Goal: Obtain resource: Obtain resource

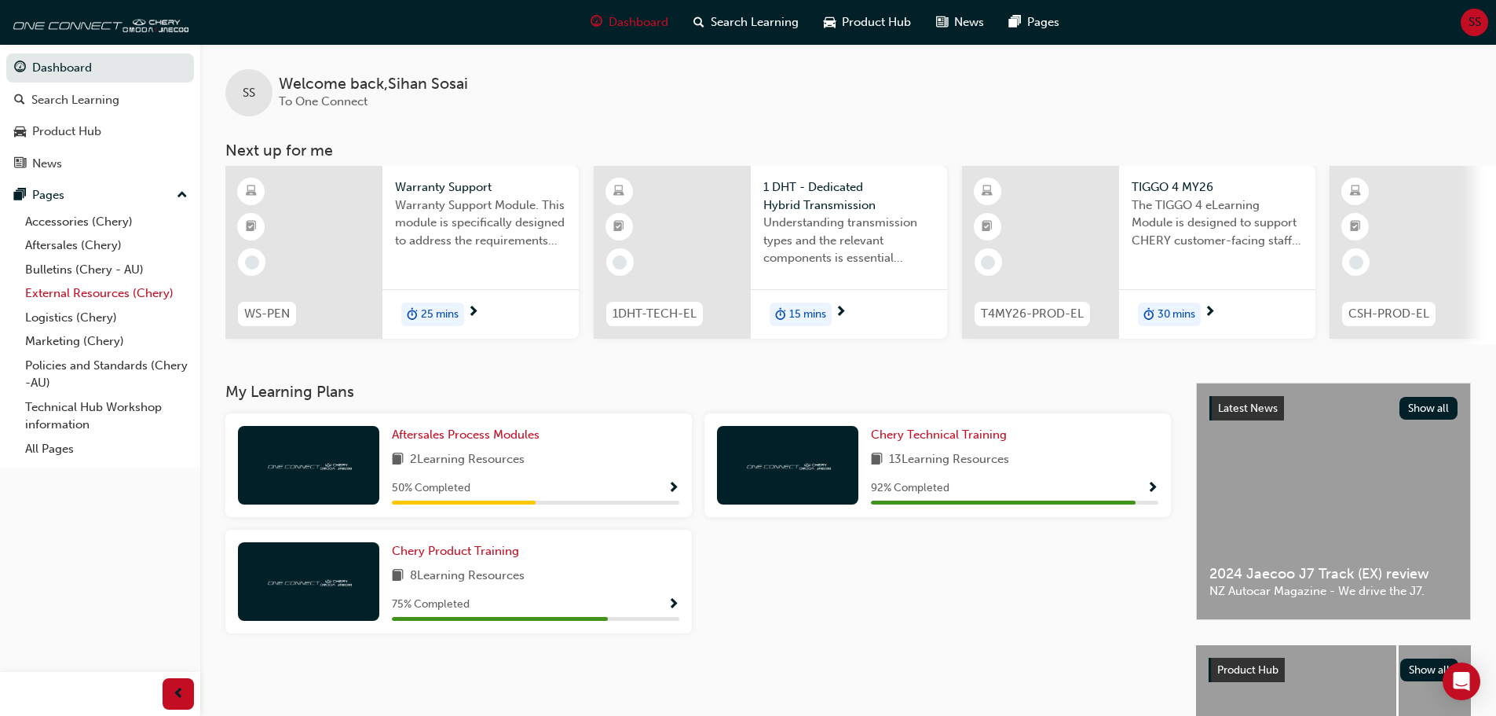
click at [108, 291] on link "External Resources (Chery)" at bounding box center [106, 293] width 175 height 24
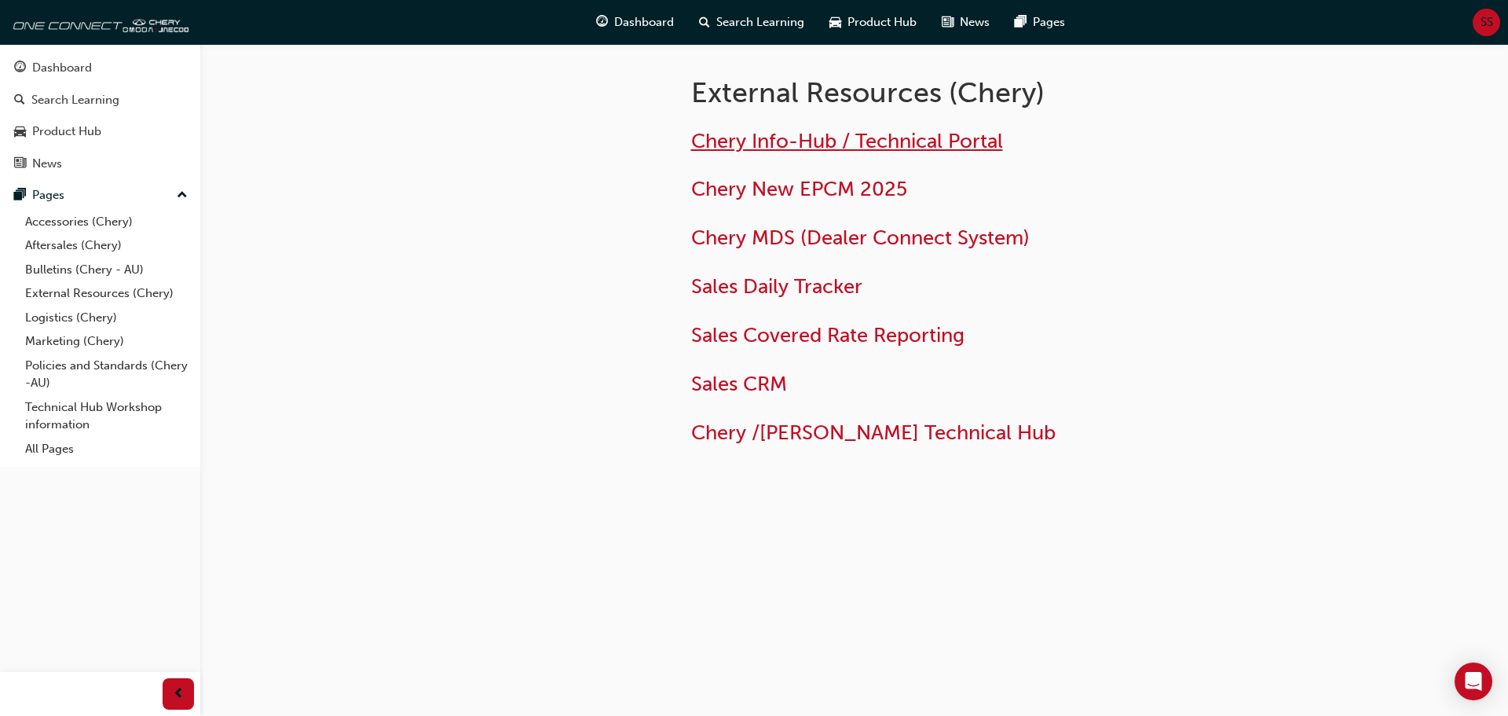
click at [956, 146] on span "Chery Info-Hub / Technical Portal" at bounding box center [847, 141] width 312 height 24
click at [73, 410] on link "Technical Hub Workshop information" at bounding box center [106, 416] width 175 height 42
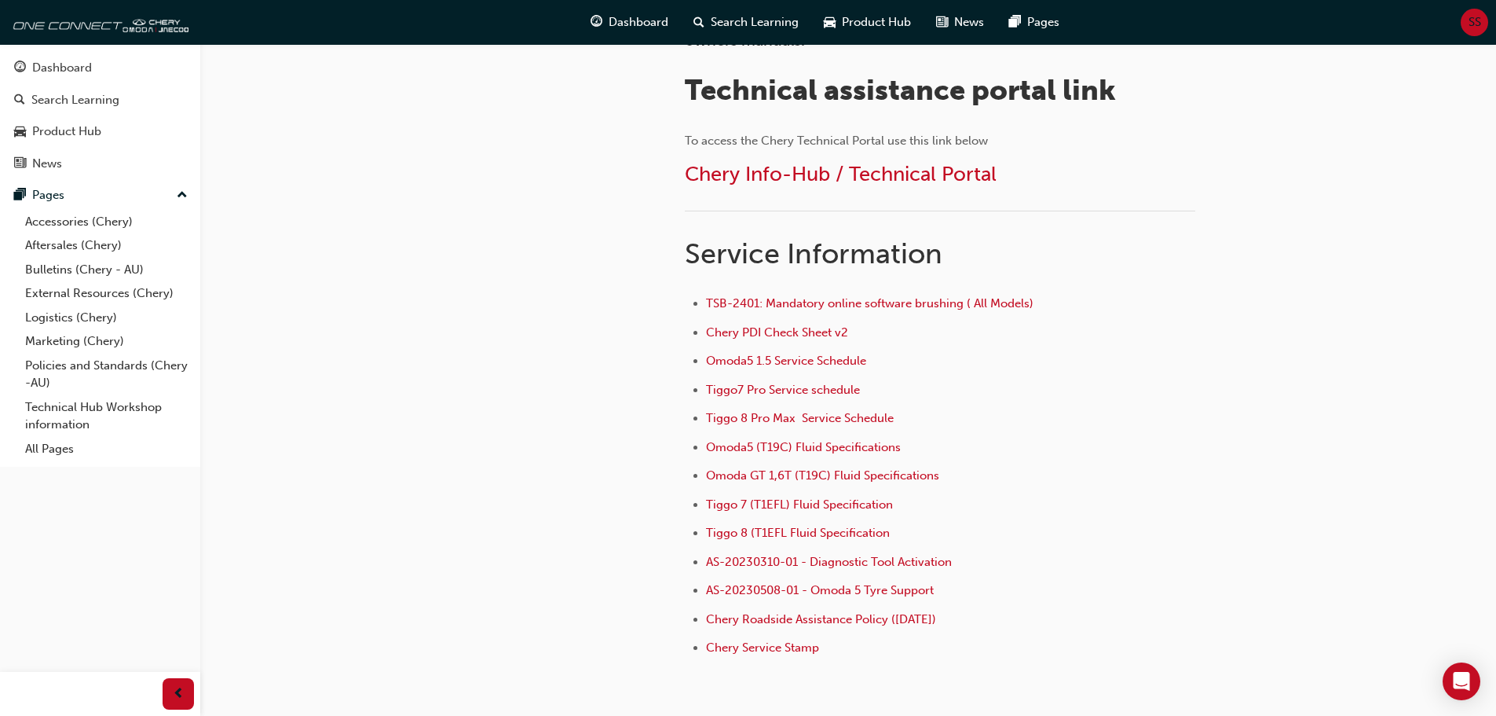
scroll to position [524, 0]
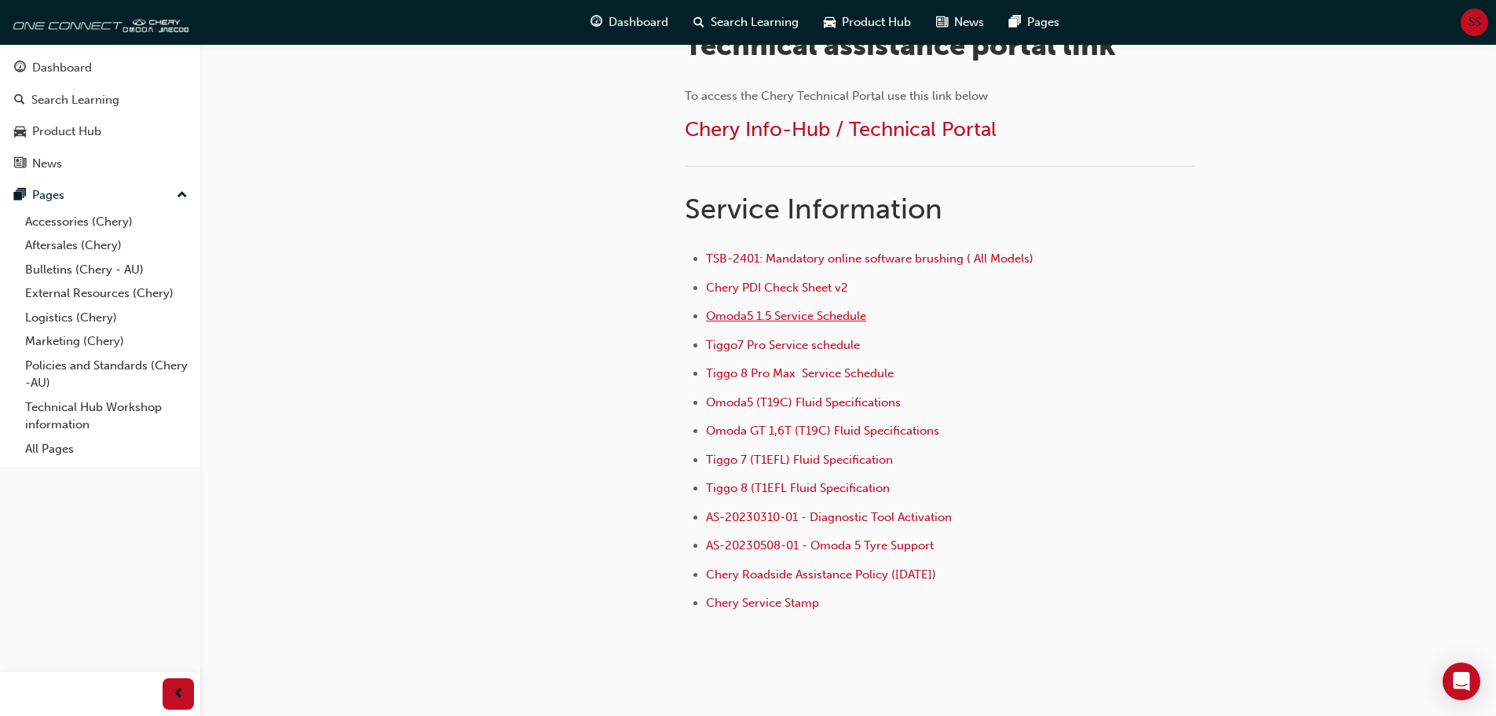
click at [821, 313] on span "Omoda5 1.5 Service Schedule" at bounding box center [786, 316] width 160 height 14
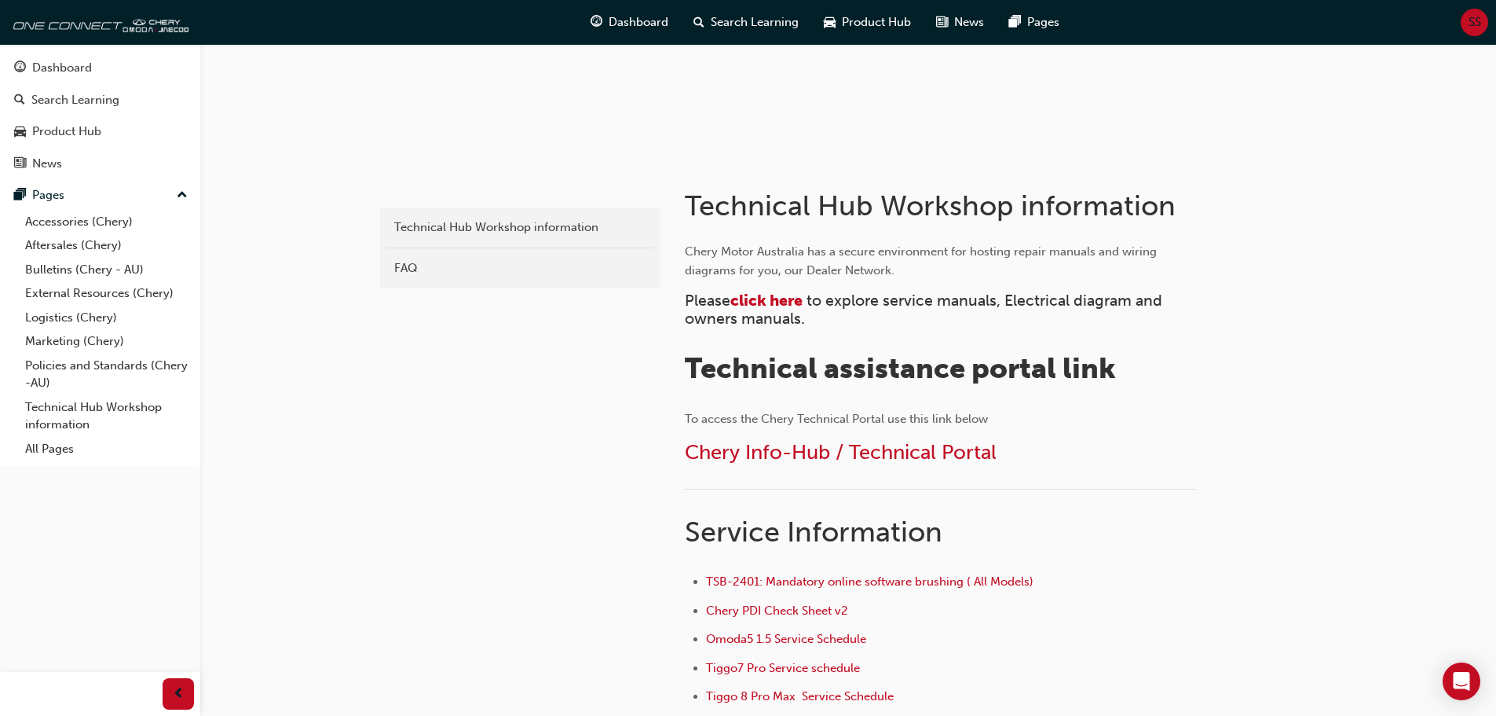
scroll to position [183, 0]
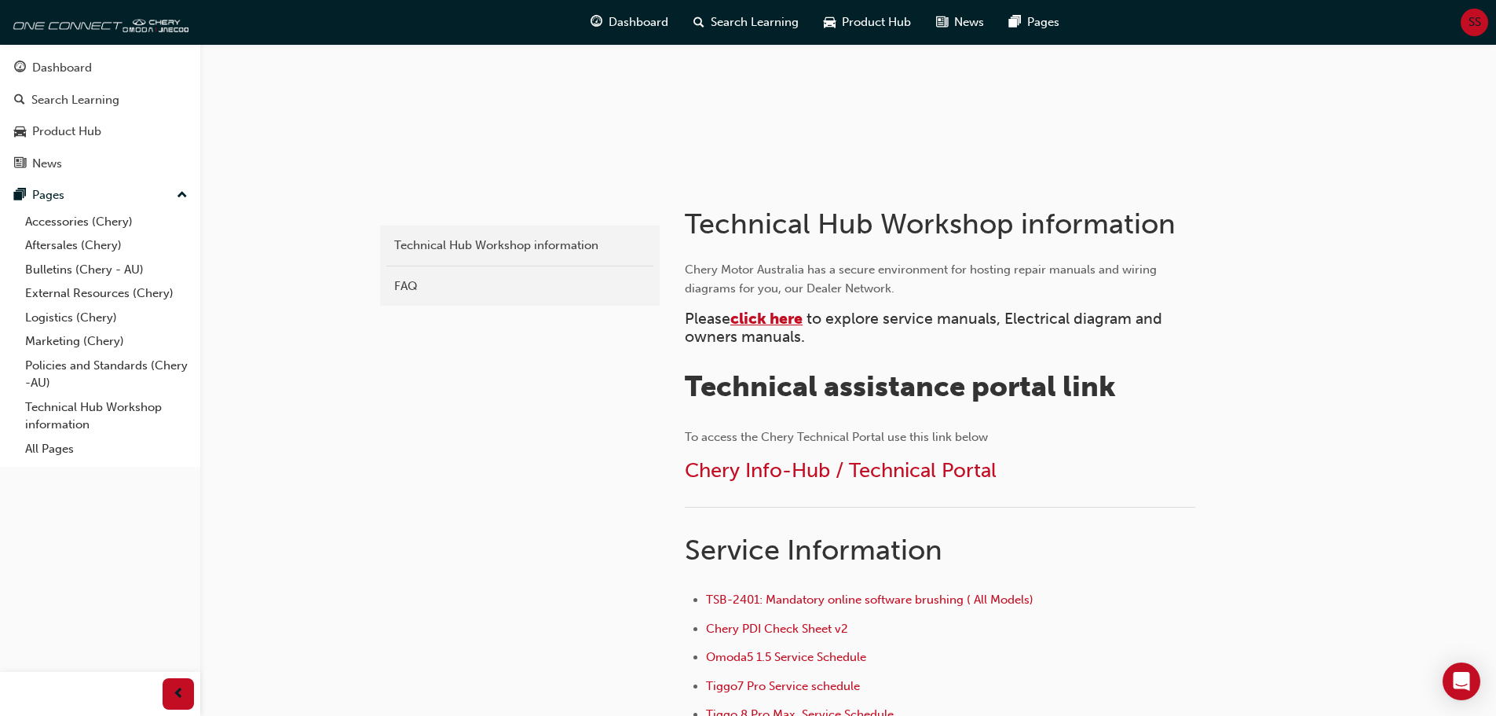
click at [779, 309] on span "click here" at bounding box center [766, 318] width 72 height 18
